Goal: Find specific page/section: Find specific page/section

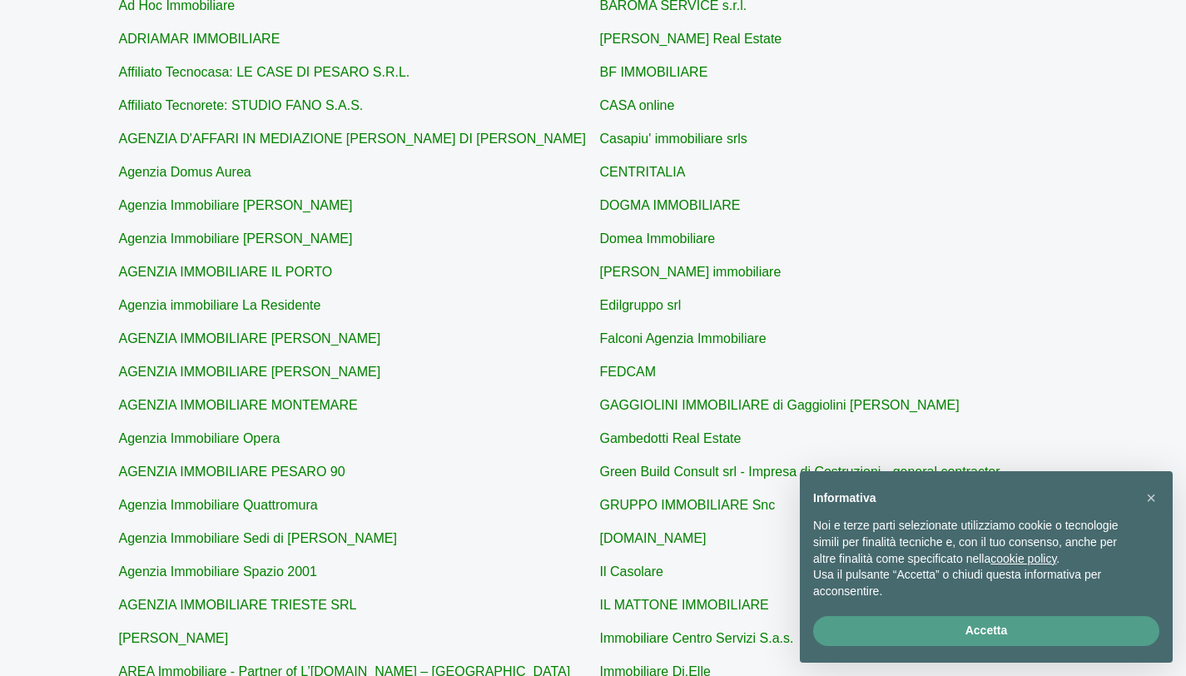
scroll to position [430, 0]
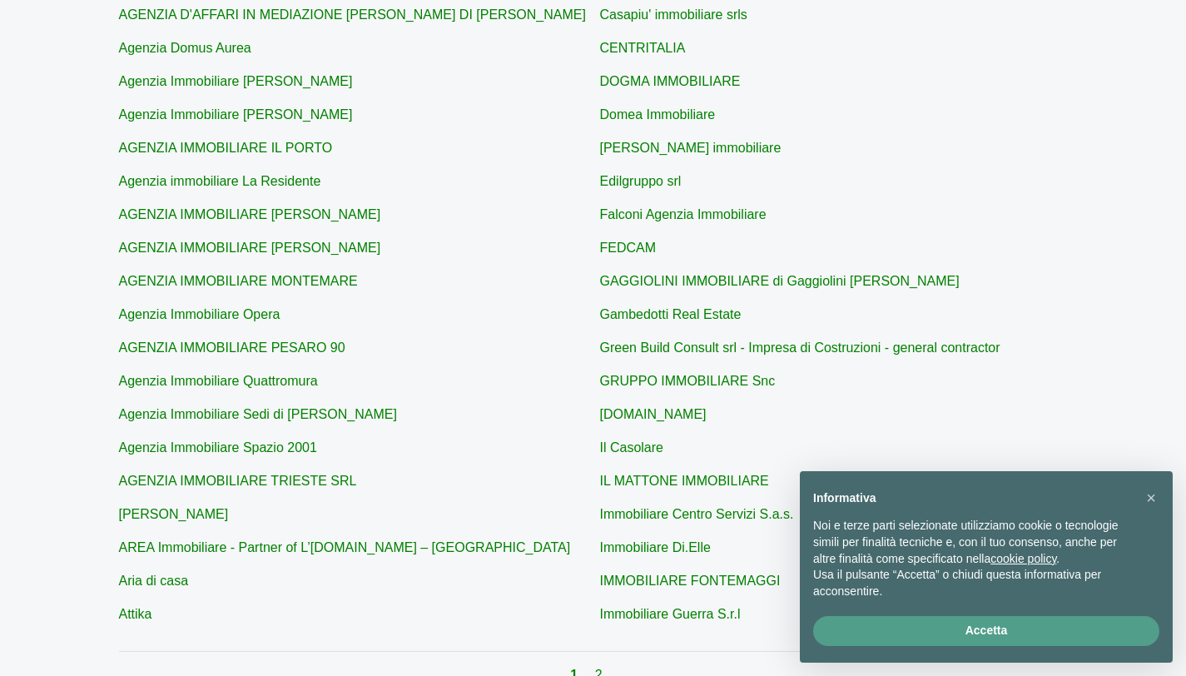
click at [629, 291] on div "Abita Immobiliare ABITARE 90 Ad Hoc Immobiliare ADRIAMAR IMMOBILIARE Affiliato …" at bounding box center [593, 221] width 949 height 832
click at [630, 289] on p "GAGGIOLINI IMMOBILIARE di Gaggiolini [PERSON_NAME]" at bounding box center [834, 281] width 468 height 20
click at [632, 285] on link "GAGGIOLINI IMMOBILIARE di Gaggiolini [PERSON_NAME]" at bounding box center [780, 281] width 360 height 14
type input "GAGGIOLINI IMMOBILIARE di Gaggiolini [PERSON_NAME]"
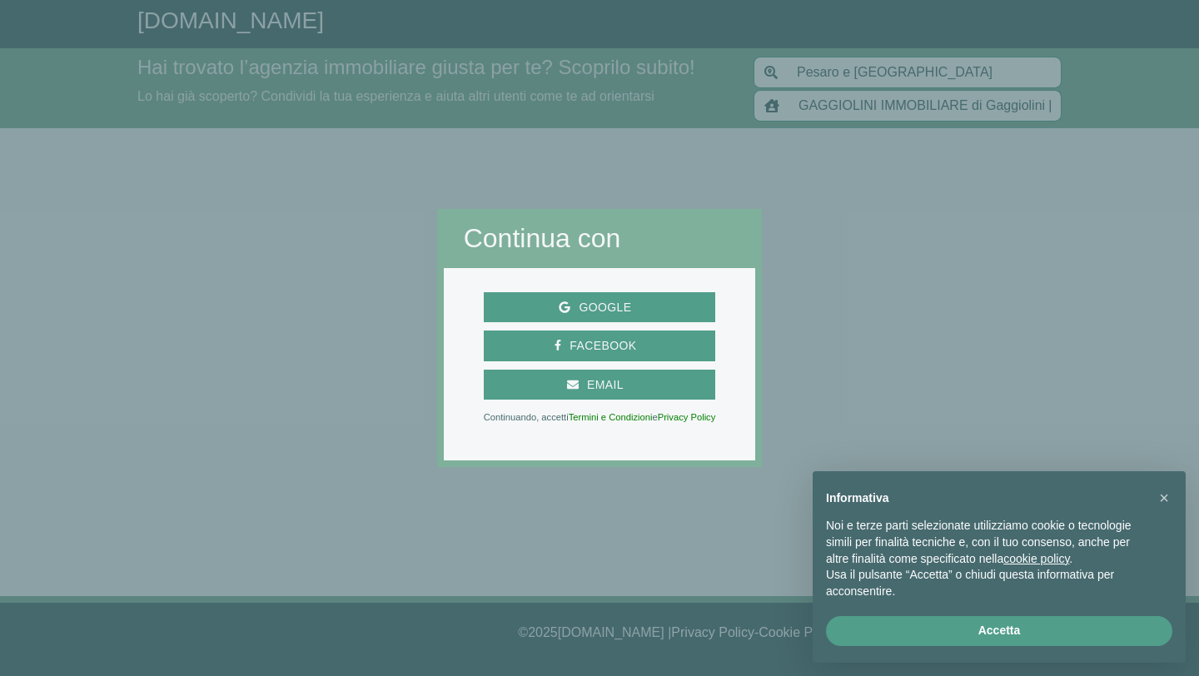
click at [1185, 502] on div "× Informativa Noi e terze parti selezionate utilizziamo cookie o tecnologie sim…" at bounding box center [999, 567] width 400 height 218
click at [1137, 487] on div "Informativa Noi e terze parti selezionate utilizziamo cookie o tecnologie simil…" at bounding box center [998, 542] width 373 height 142
click at [803, 291] on div at bounding box center [980, 338] width 437 height 676
